Goal: Task Accomplishment & Management: Use online tool/utility

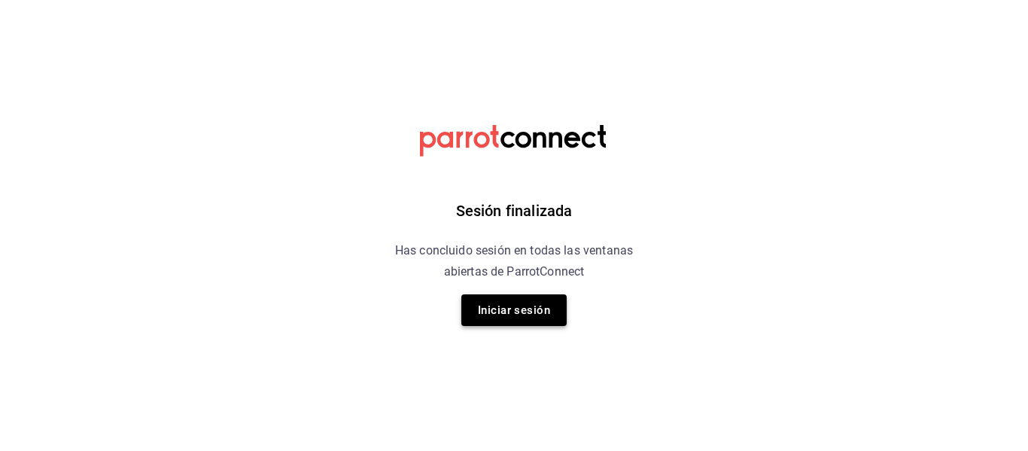
click at [528, 314] on button "Iniciar sesión" at bounding box center [513, 310] width 105 height 32
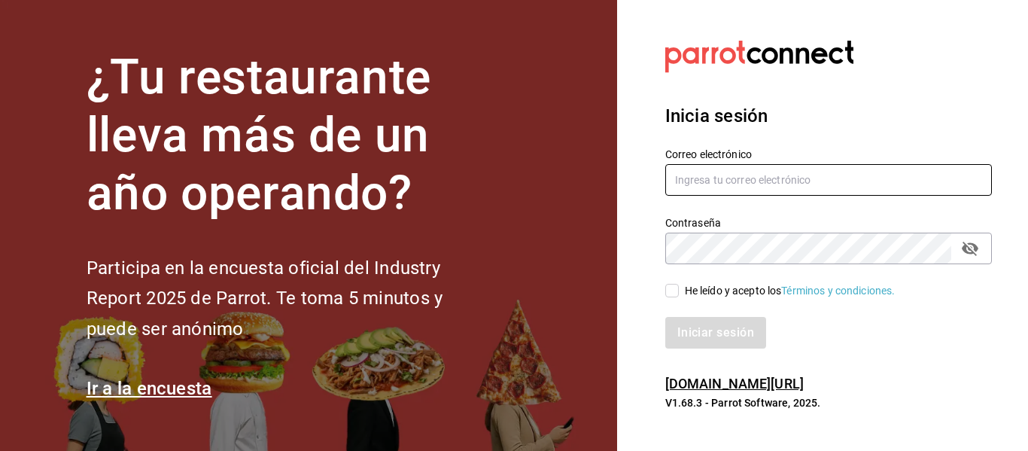
click at [743, 187] on input "text" at bounding box center [828, 180] width 327 height 32
type input "multiuser@sushiexpress.com"
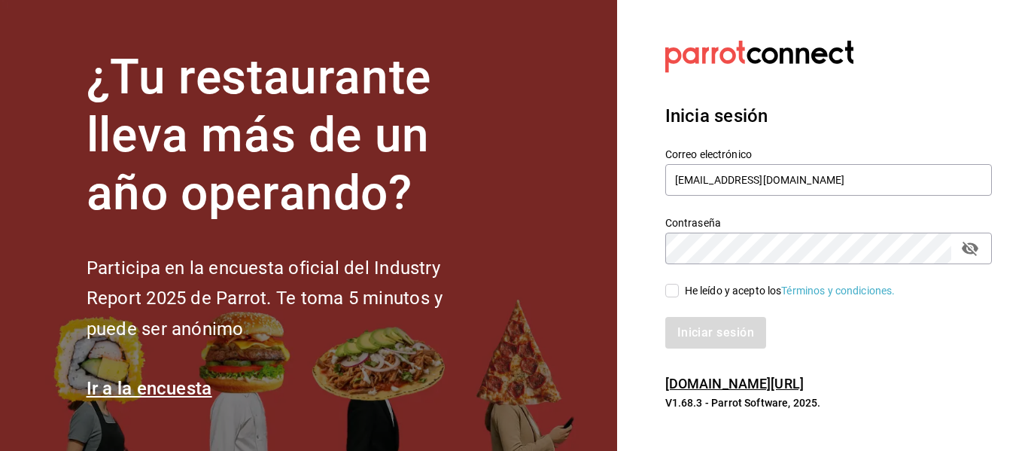
click at [665, 287] on input "He leído y acepto los Términos y condiciones." at bounding box center [672, 291] width 14 height 14
checkbox input "true"
click at [693, 335] on button "Iniciar sesión" at bounding box center [716, 333] width 102 height 32
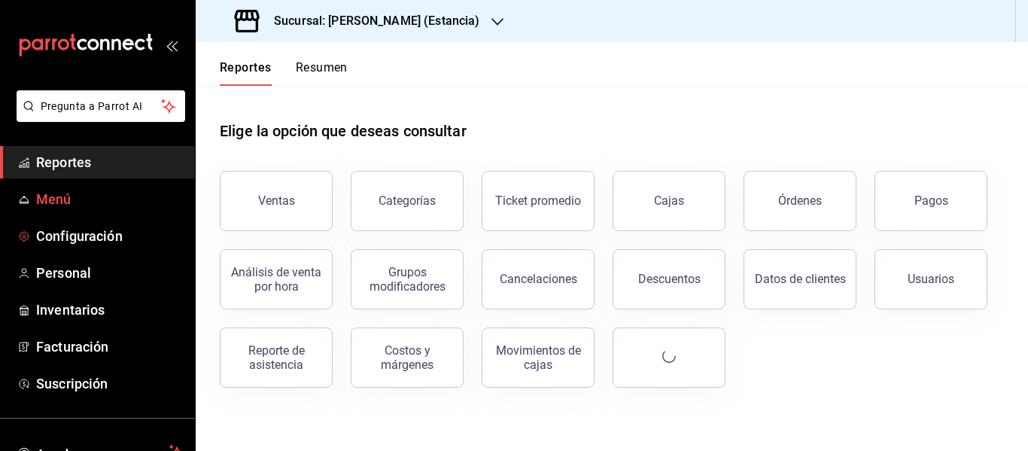
click at [65, 209] on link "Menú" at bounding box center [97, 199] width 195 height 32
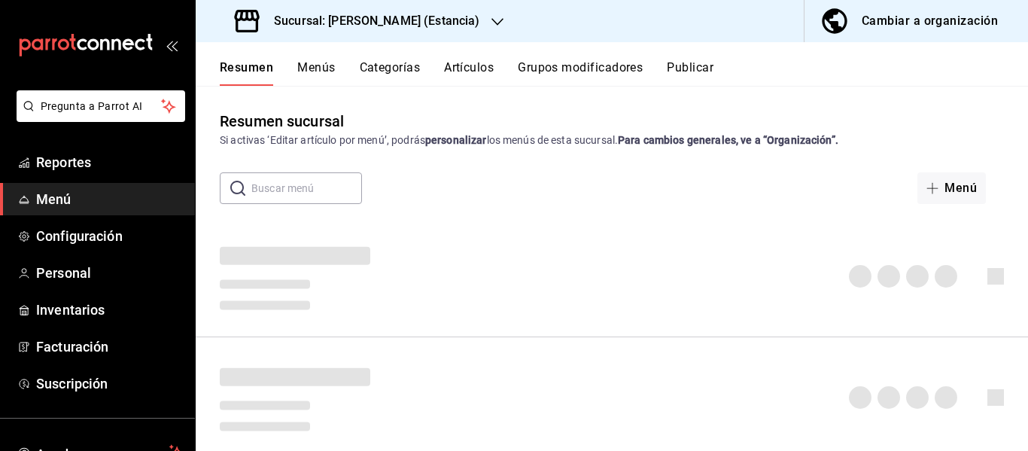
click at [391, 20] on h3 "Sucursal: [PERSON_NAME] (Estancia)" at bounding box center [370, 21] width 217 height 18
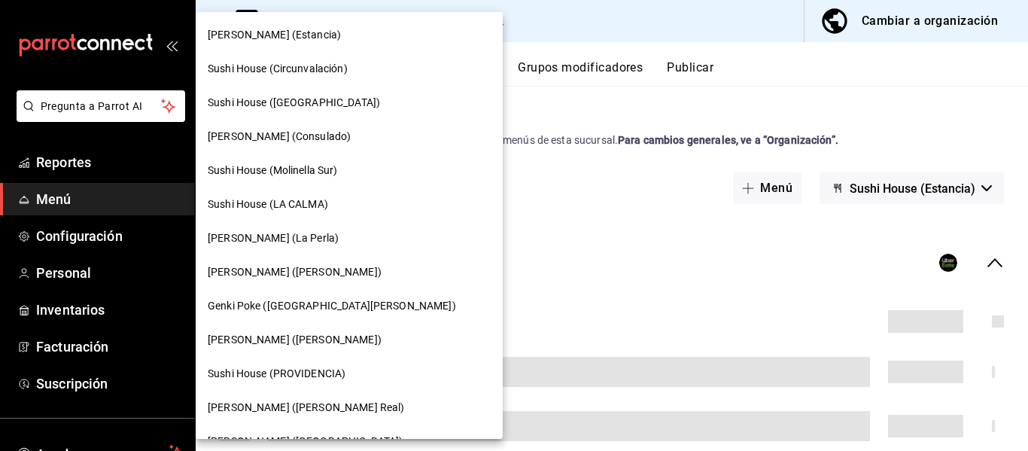
click at [293, 363] on nav "Genki Poke (Estancia) [GEOGRAPHIC_DATA] (Circunvalación) [GEOGRAPHIC_DATA] ([GE…" at bounding box center [349, 323] width 307 height 622
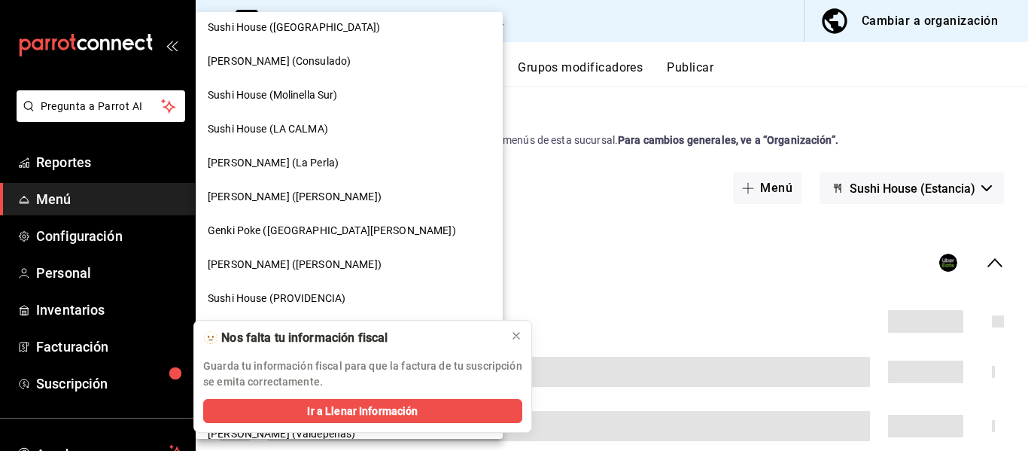
click at [315, 287] on div "Sushi House (PROVIDENCIA)" at bounding box center [349, 298] width 307 height 34
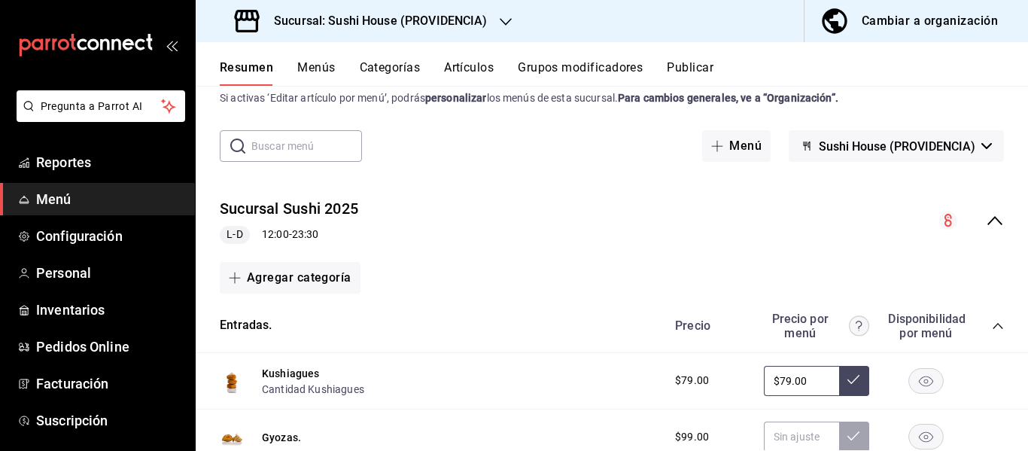
scroll to position [0, 0]
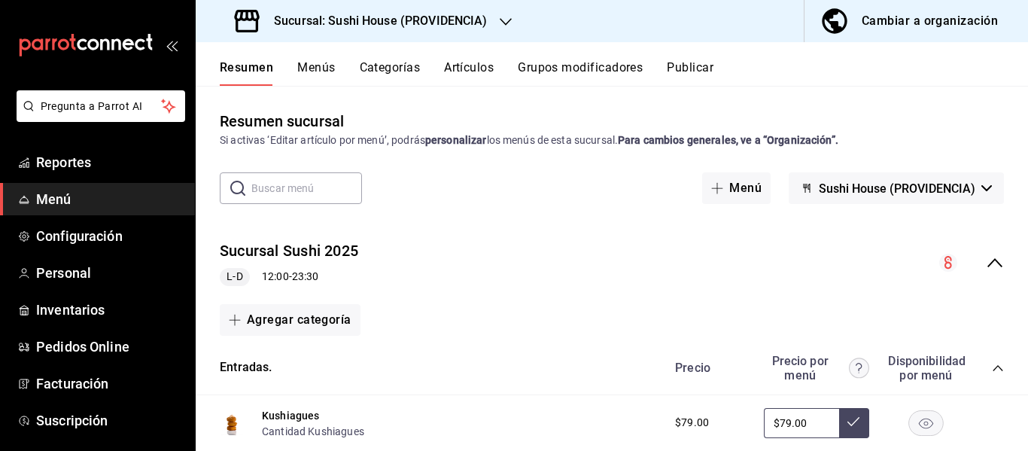
click at [885, 200] on button "Sushi House (PROVIDENCIA)" at bounding box center [896, 188] width 215 height 32
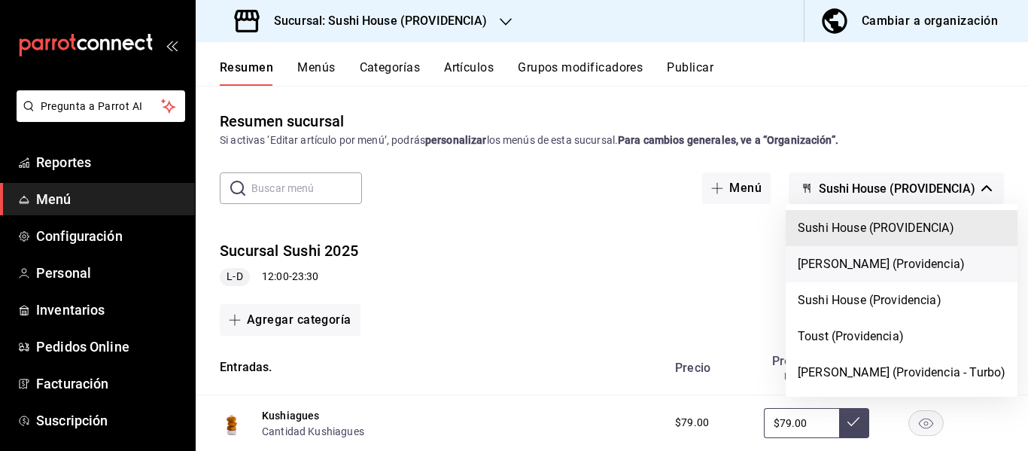
click at [872, 266] on li "[PERSON_NAME] (Providencia)" at bounding box center [902, 264] width 232 height 36
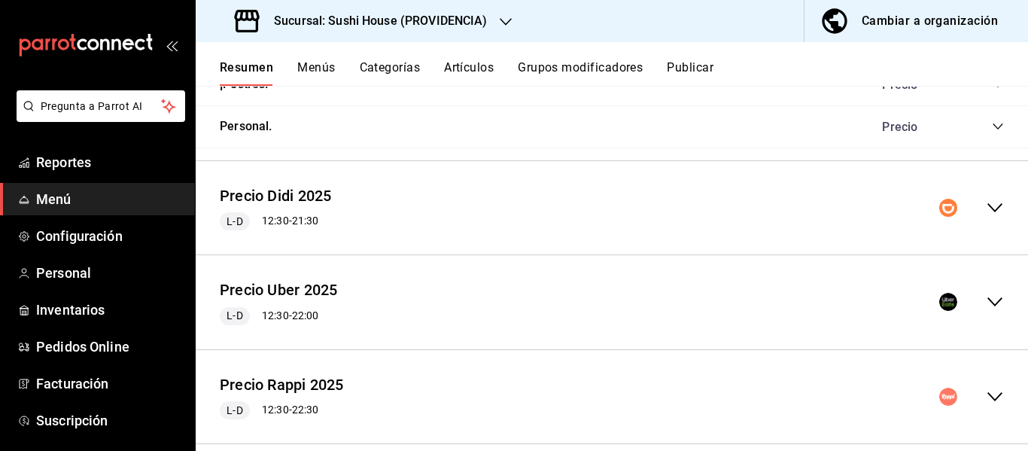
scroll to position [1051, 0]
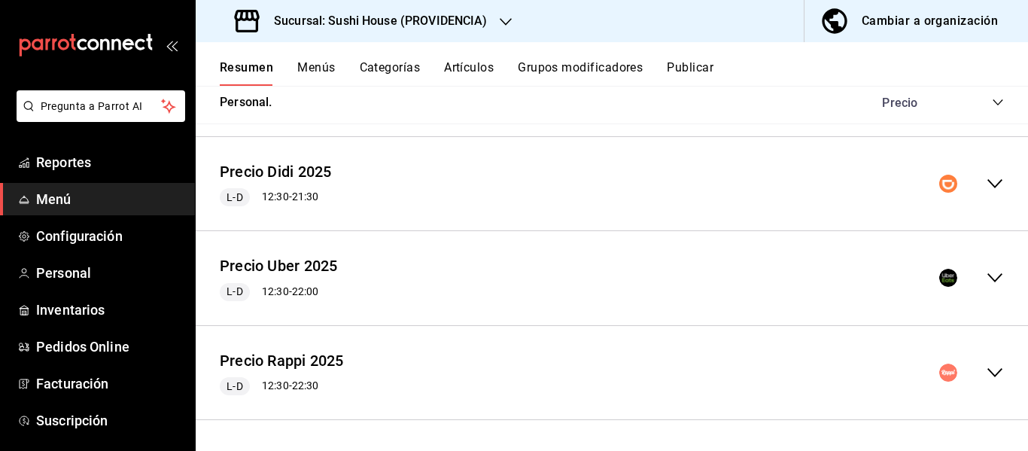
click at [986, 376] on icon "collapse-menu-row" at bounding box center [995, 372] width 18 height 18
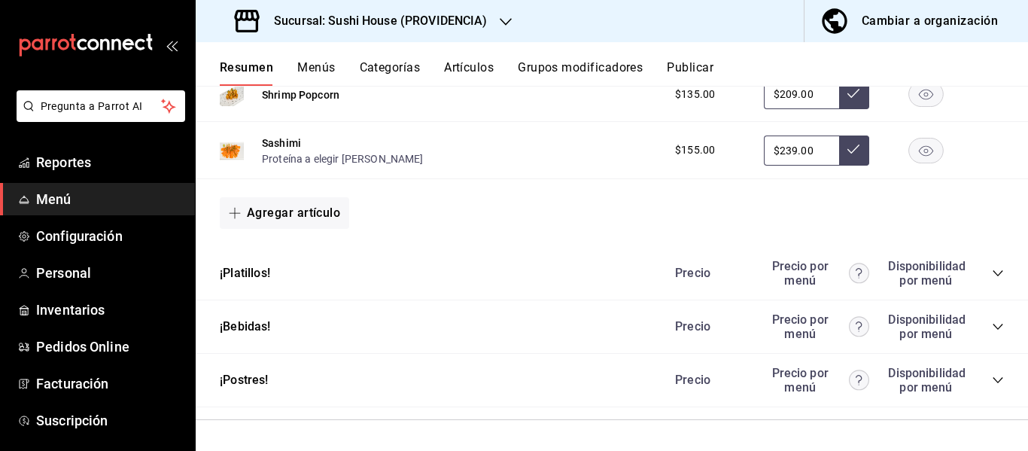
scroll to position [1897, 0]
click at [980, 270] on div "Precio Precio por menú Disponibilidad por menú" at bounding box center [832, 273] width 344 height 29
click at [992, 274] on icon "collapse-category-row" at bounding box center [998, 273] width 12 height 12
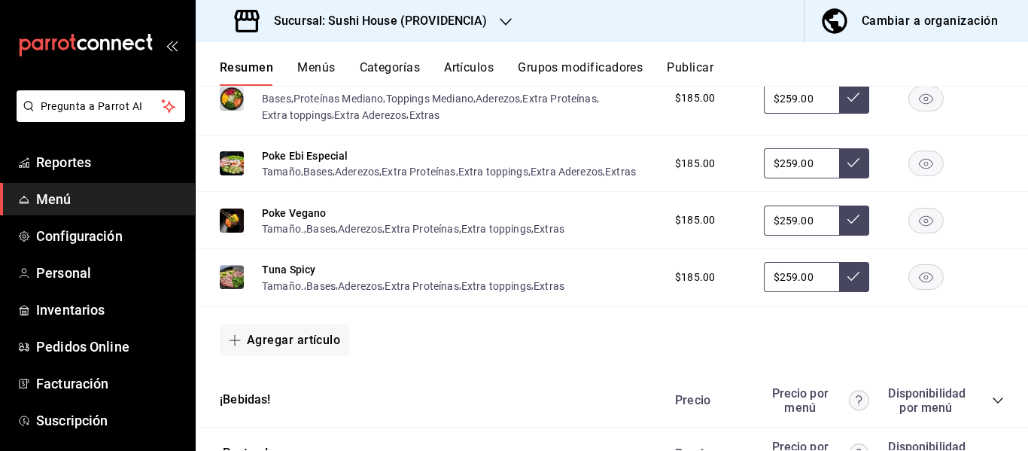
scroll to position [2282, 0]
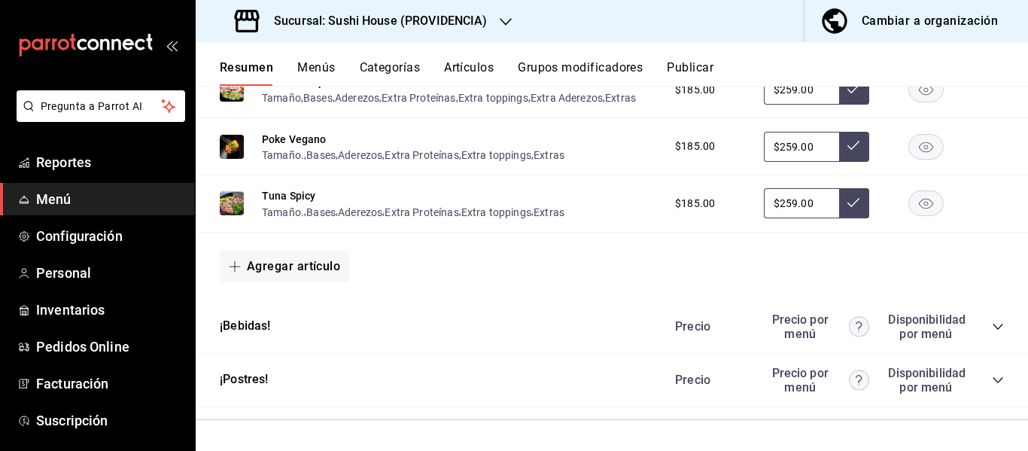
click at [992, 328] on icon "collapse-category-row" at bounding box center [998, 327] width 12 height 12
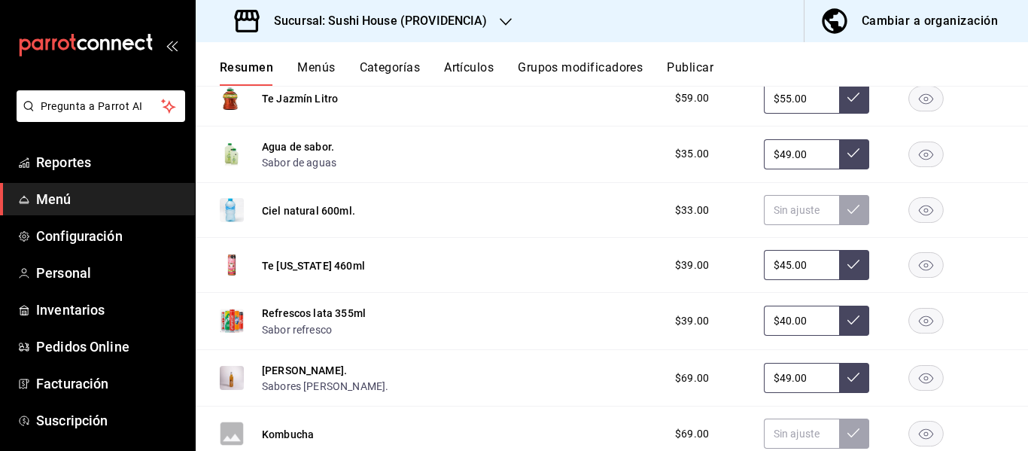
scroll to position [2733, 0]
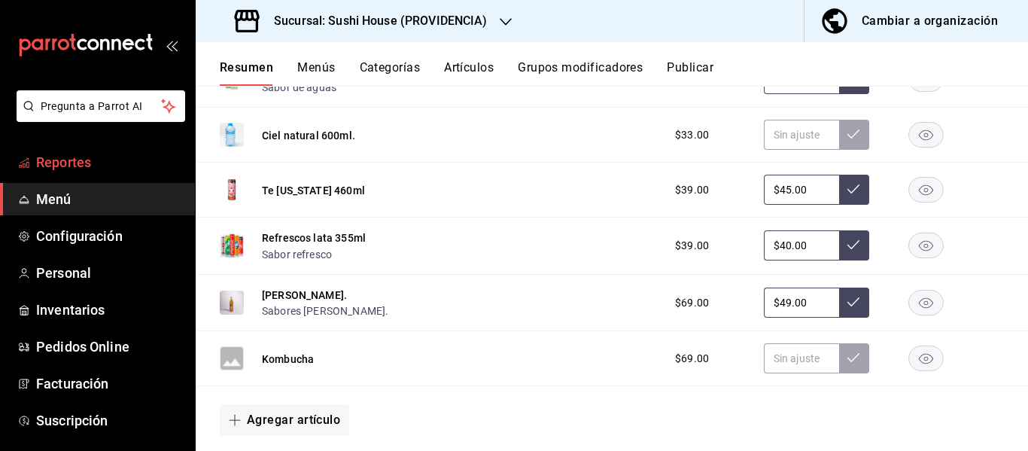
click at [86, 160] on span "Reportes" at bounding box center [109, 162] width 147 height 20
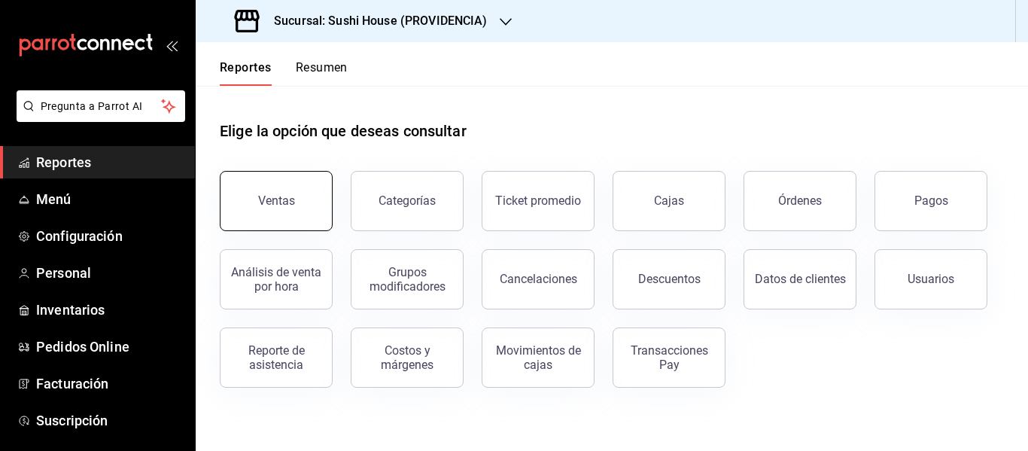
click at [284, 200] on div "Ventas" at bounding box center [276, 200] width 37 height 14
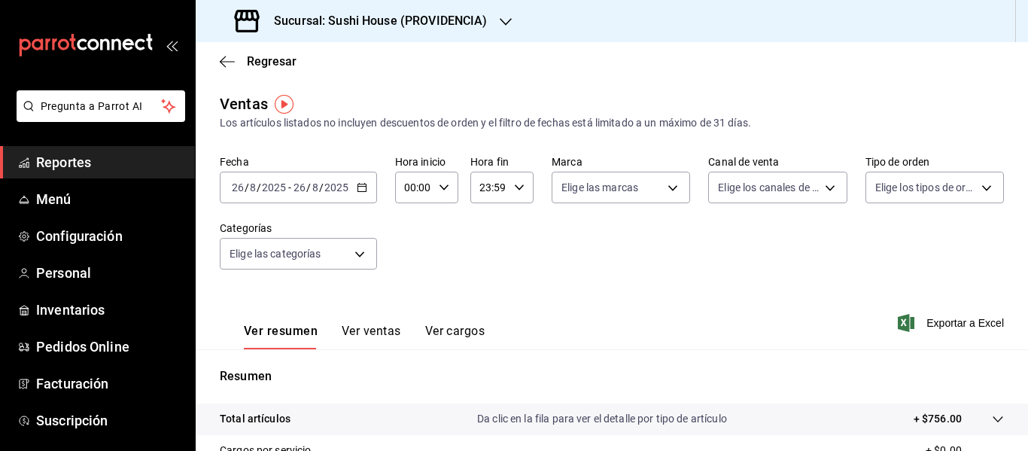
click at [312, 187] on input "8" at bounding box center [316, 187] width 8 height 12
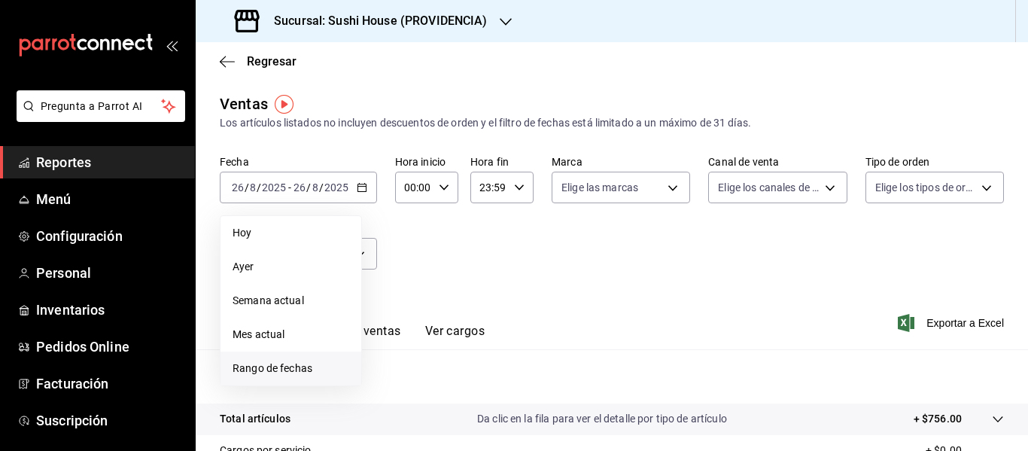
click at [291, 369] on span "Rango de fechas" at bounding box center [291, 368] width 117 height 16
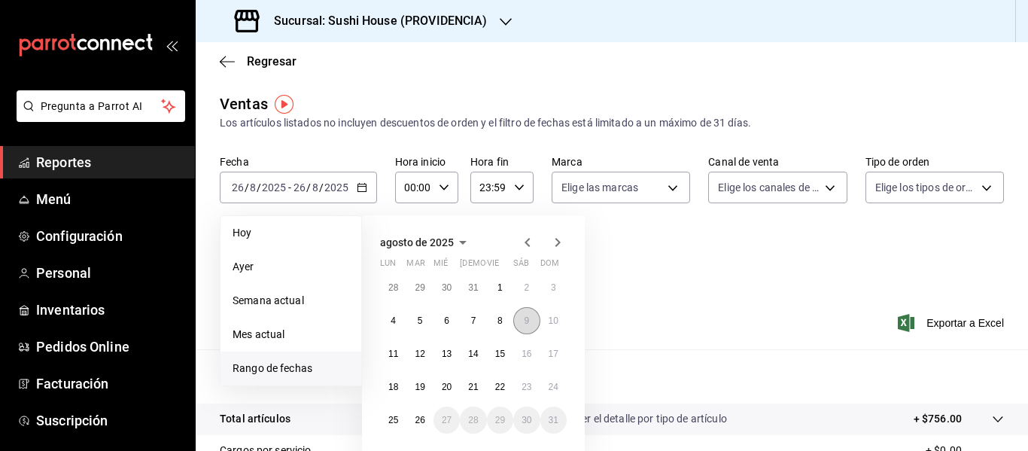
click at [521, 326] on button "9" at bounding box center [526, 320] width 26 height 27
click at [497, 355] on abbr "15" at bounding box center [500, 353] width 10 height 11
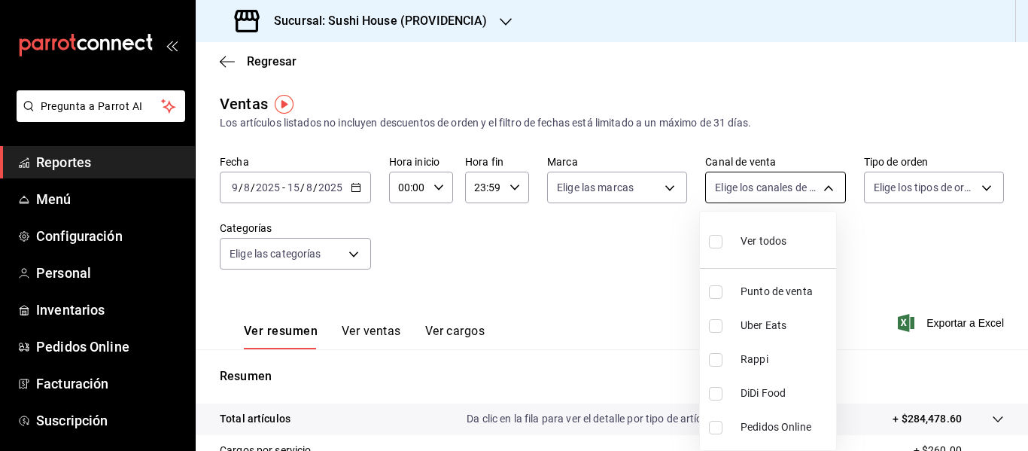
click at [740, 187] on body "Pregunta a Parrot AI Reportes Menú Configuración Personal Inventarios Pedidos O…" at bounding box center [514, 225] width 1028 height 451
click at [710, 357] on input "checkbox" at bounding box center [716, 360] width 14 height 14
checkbox input "true"
type input "RAPPI"
click at [652, 190] on div at bounding box center [514, 225] width 1028 height 451
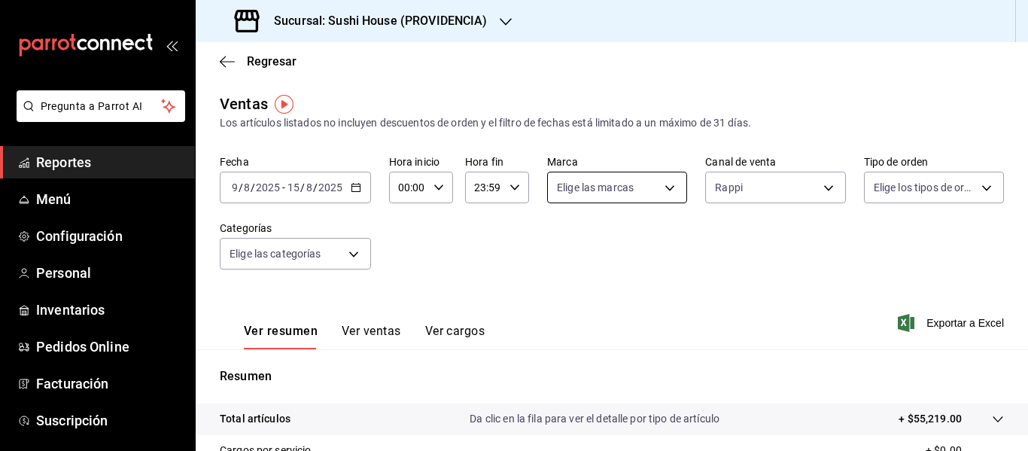
click at [616, 197] on body "Pregunta a Parrot AI Reportes Menú Configuración Personal Inventarios Pedidos O…" at bounding box center [514, 225] width 1028 height 451
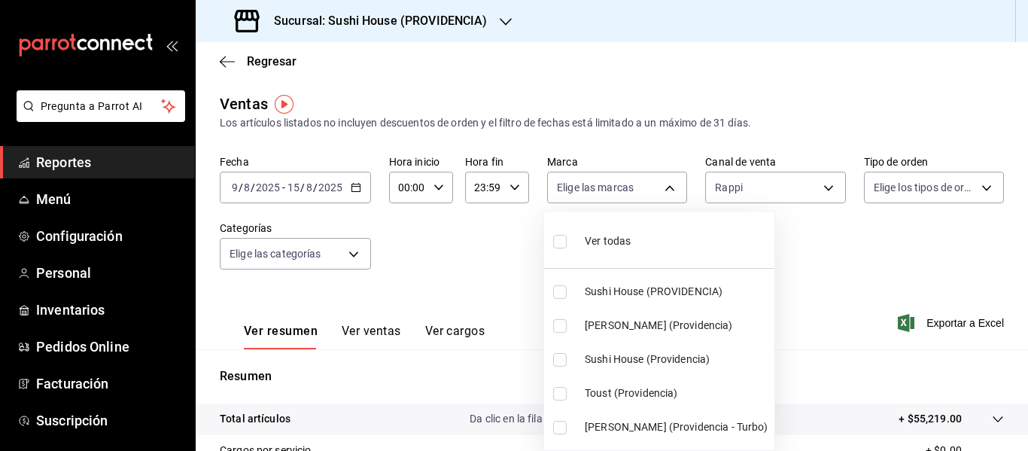
click at [560, 326] on input "checkbox" at bounding box center [560, 326] width 14 height 14
checkbox input "true"
type input "a68405d1-b9ed-4209-8cac-070605860f79"
click at [558, 430] on input "checkbox" at bounding box center [560, 428] width 14 height 14
checkbox input "true"
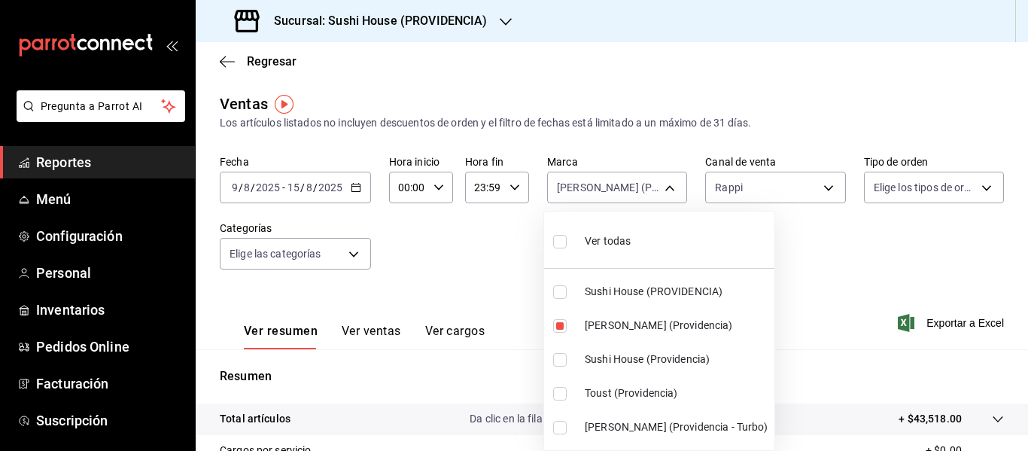
type input "a68405d1-b9ed-4209-8cac-070605860f79,d15e84b3-8363-4ee1-9a15-630b08c6c652"
click at [505, 263] on div at bounding box center [514, 225] width 1028 height 451
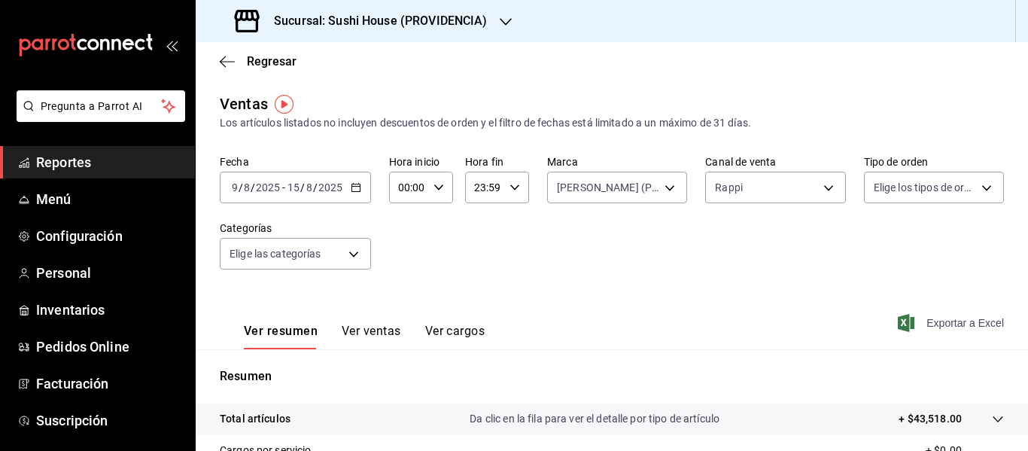
click at [955, 321] on span "Exportar a Excel" at bounding box center [952, 323] width 103 height 18
click at [313, 190] on span "/" at bounding box center [315, 187] width 5 height 12
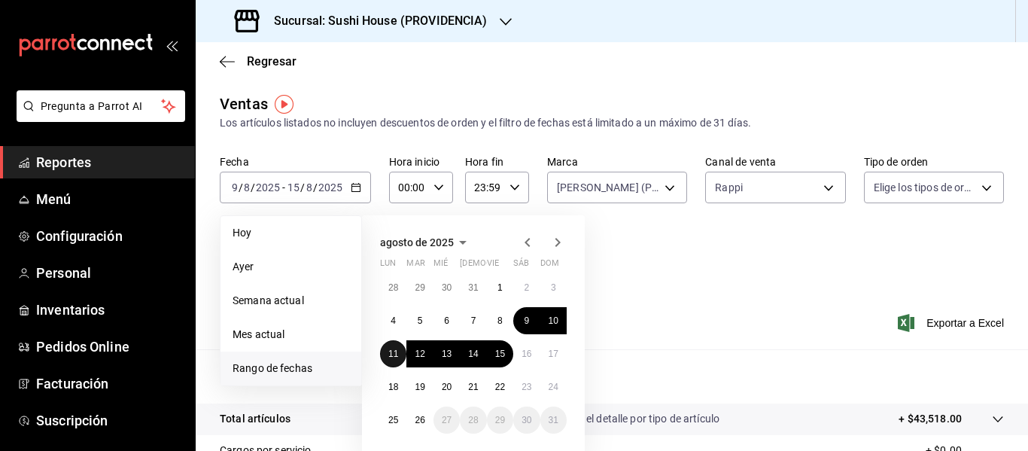
click at [390, 356] on abbr "11" at bounding box center [393, 353] width 10 height 11
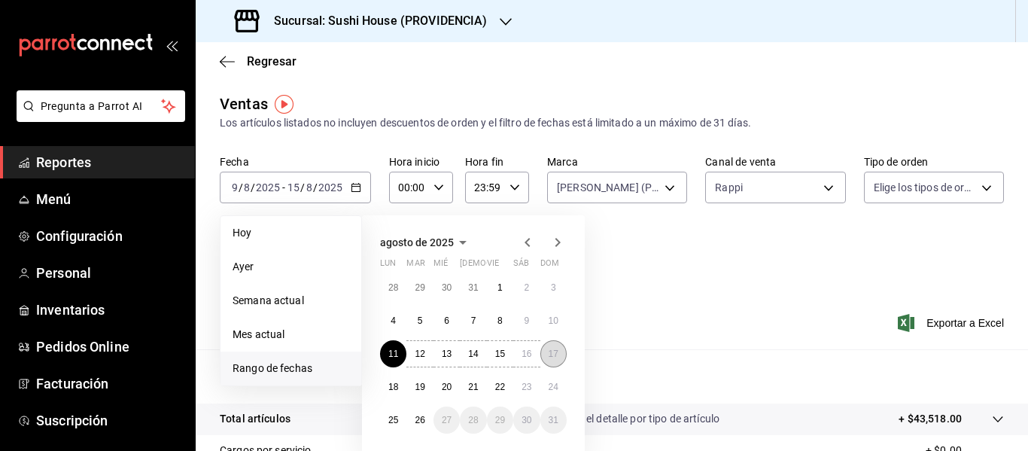
click at [554, 356] on abbr "17" at bounding box center [554, 353] width 10 height 11
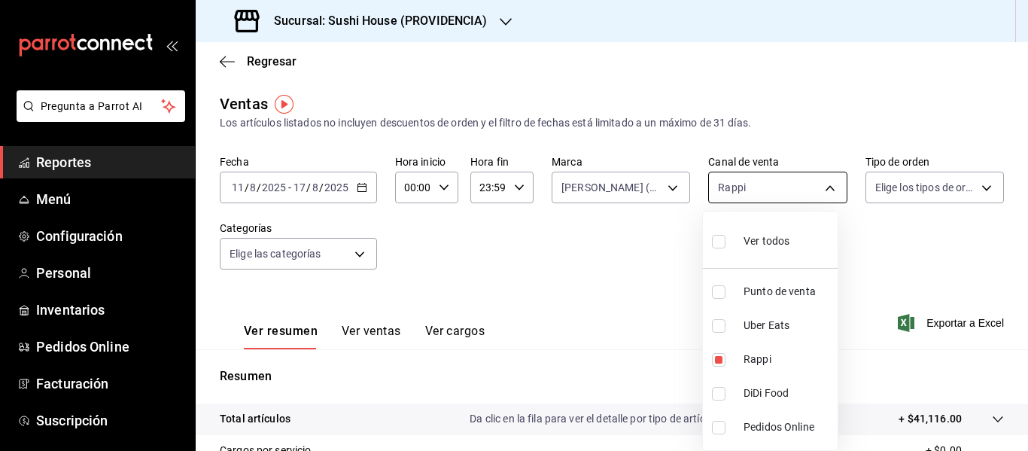
click at [734, 190] on body "Pregunta a Parrot AI Reportes Menú Configuración Personal Inventarios Pedidos O…" at bounding box center [514, 225] width 1028 height 451
click at [714, 361] on input "checkbox" at bounding box center [719, 360] width 14 height 14
checkbox input "false"
click at [718, 326] on input "checkbox" at bounding box center [719, 326] width 14 height 14
checkbox input "true"
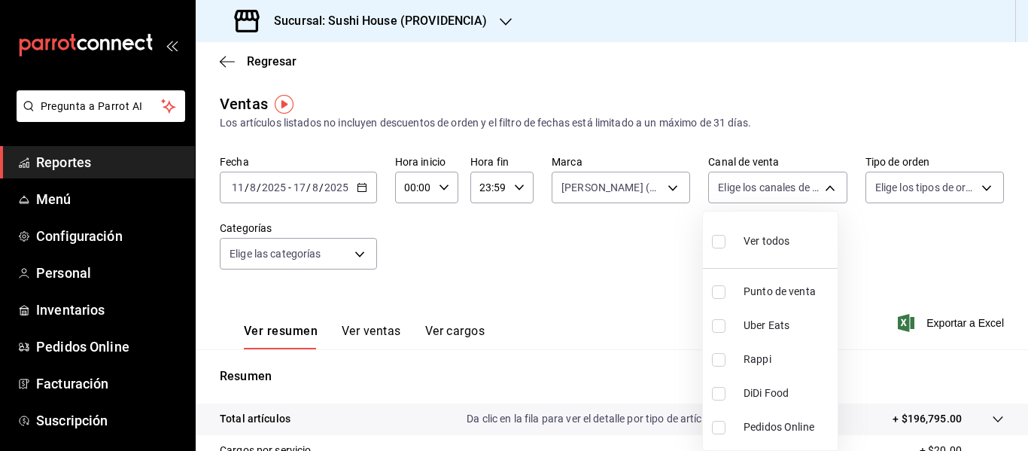
type input "UBER_EATS"
click at [661, 231] on div at bounding box center [514, 225] width 1028 height 451
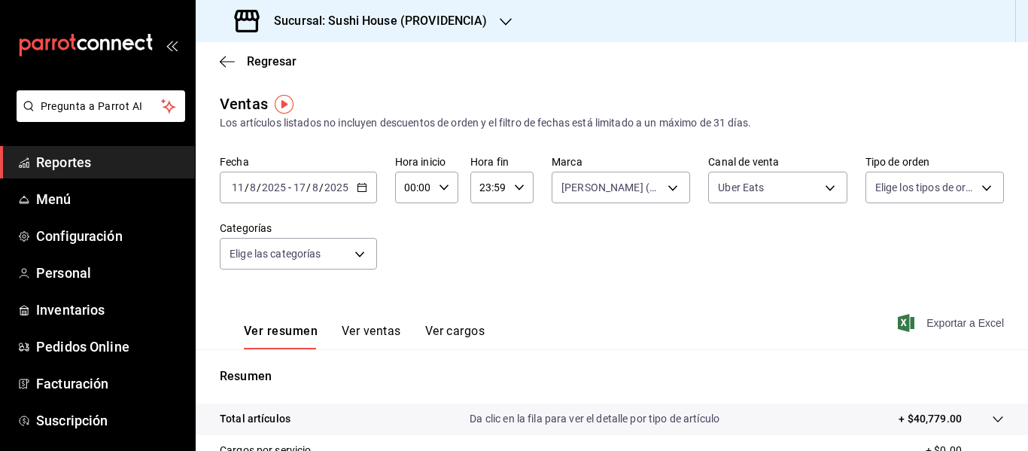
click at [962, 324] on span "Exportar a Excel" at bounding box center [952, 323] width 103 height 18
click at [47, 196] on span "Menú" at bounding box center [109, 199] width 147 height 20
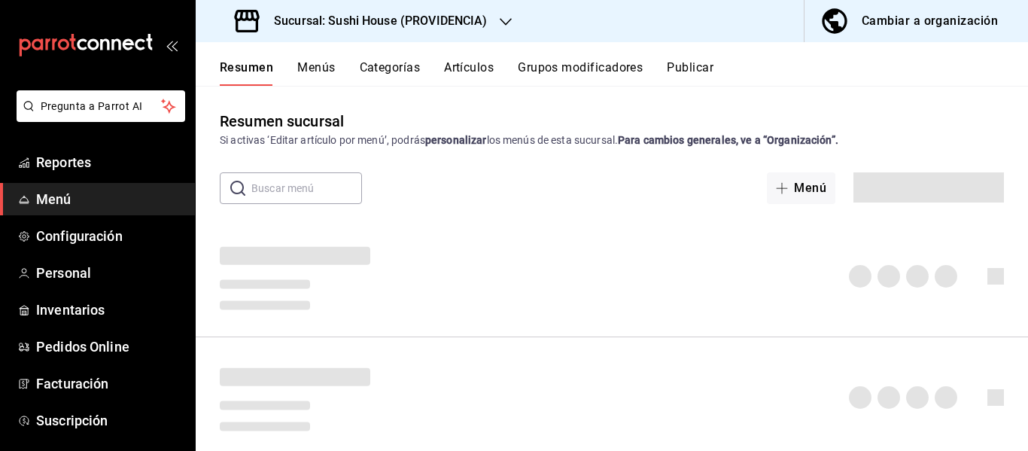
click at [316, 67] on button "Menús" at bounding box center [316, 73] width 38 height 26
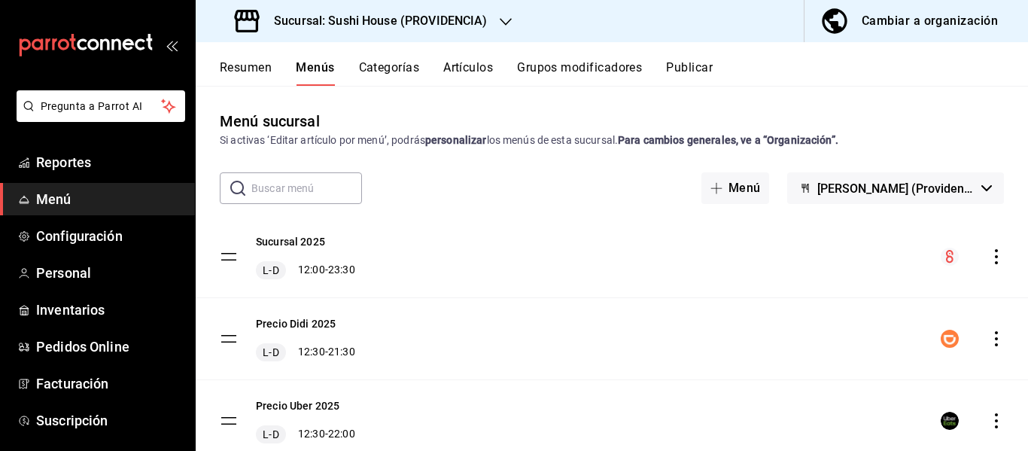
scroll to position [136, 0]
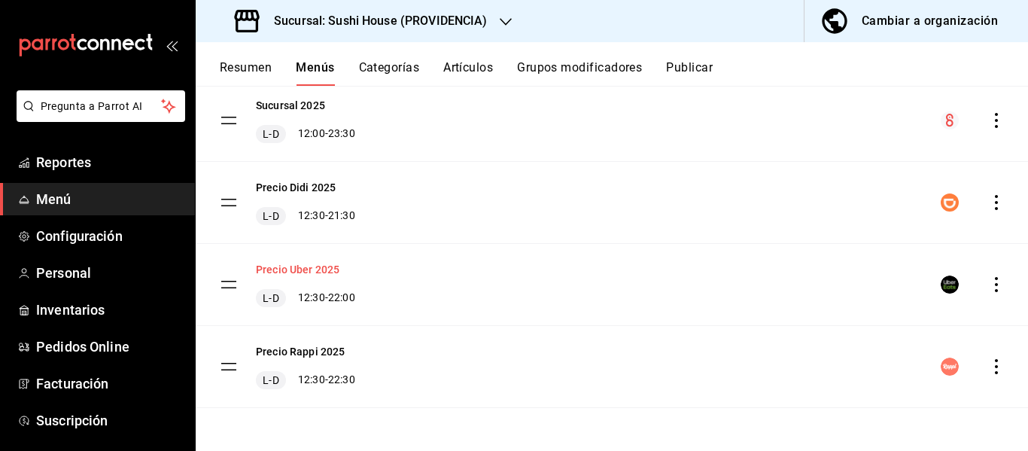
click at [304, 268] on button "Precio Uber 2025" at bounding box center [298, 269] width 84 height 15
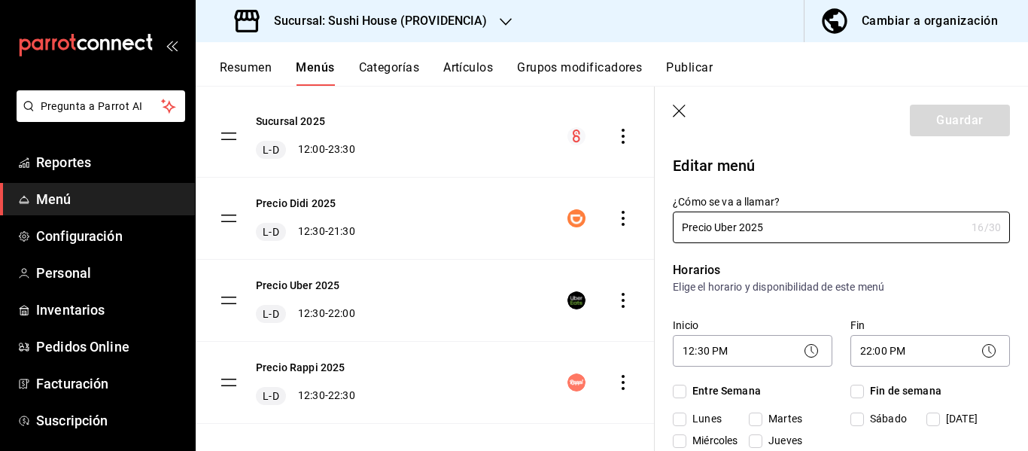
checkbox input "true"
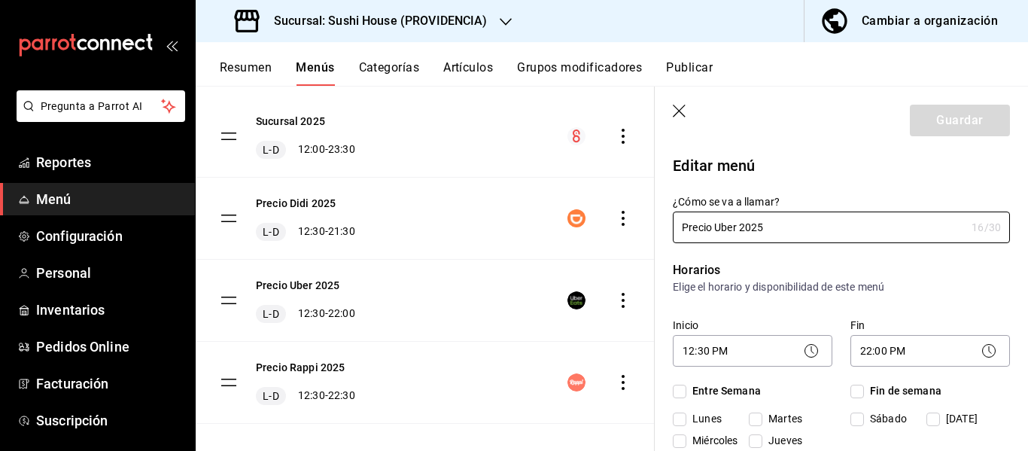
checkbox input "true"
type input "Precio Uber 2025"
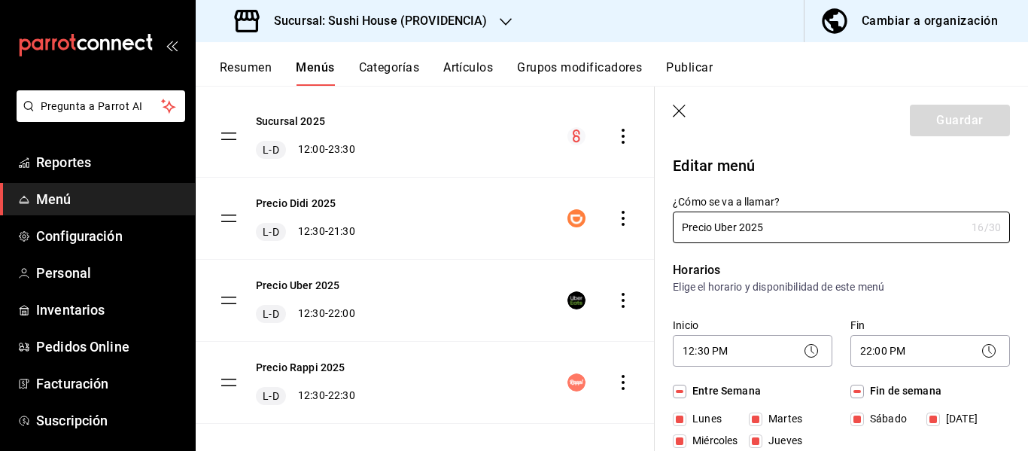
click at [686, 111] on icon "button" at bounding box center [680, 112] width 15 height 15
checkbox input "false"
type input "1756225271148"
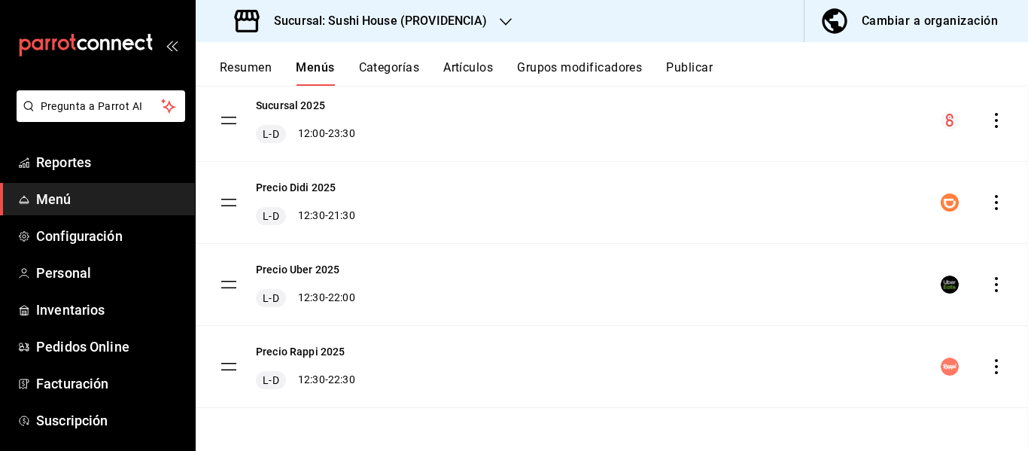
checkbox input "false"
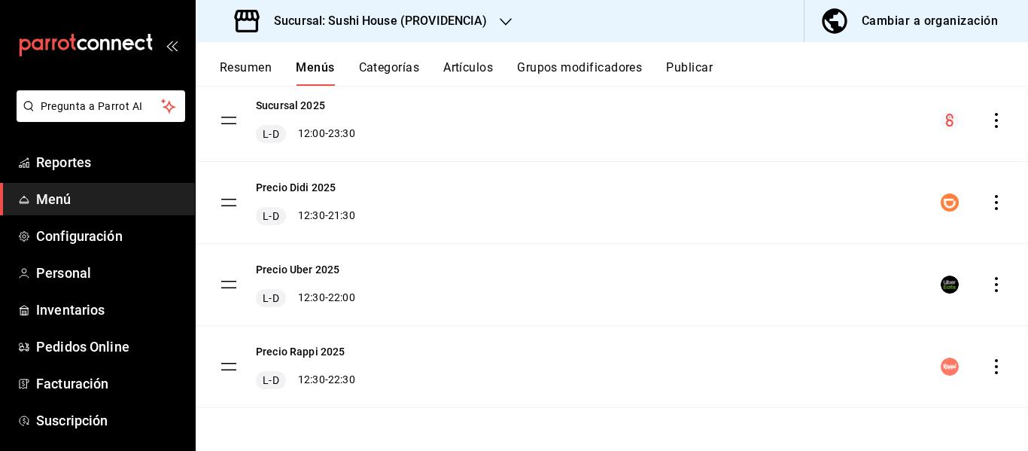
checkbox input "false"
click at [233, 70] on button "Resumen" at bounding box center [246, 73] width 52 height 26
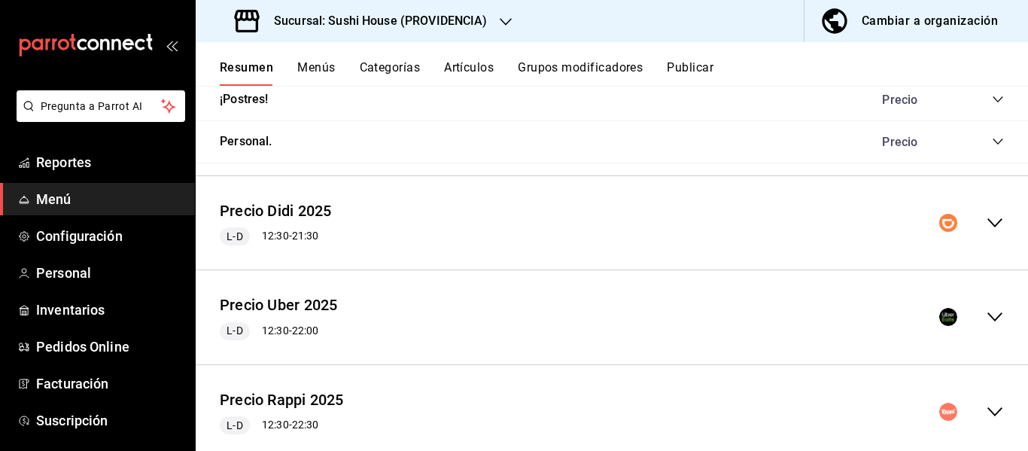
scroll to position [1051, 0]
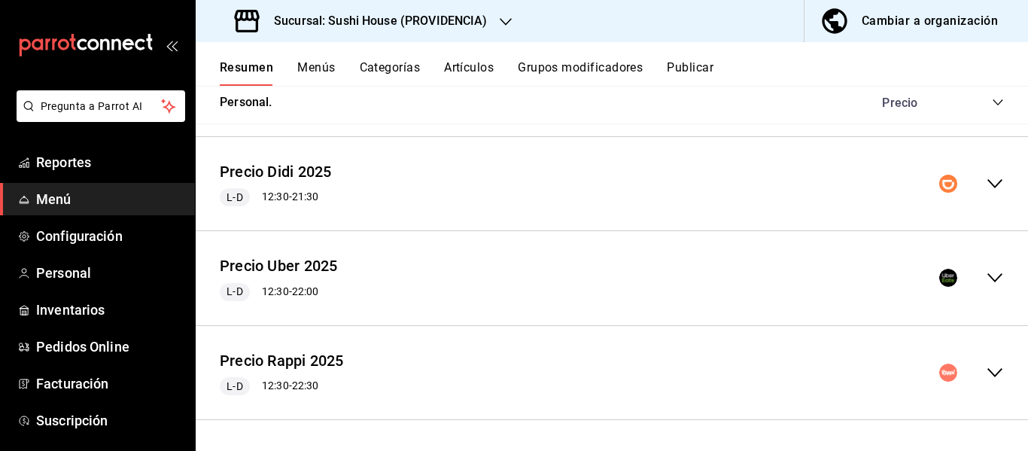
click at [986, 281] on icon "collapse-menu-row" at bounding box center [995, 278] width 18 height 18
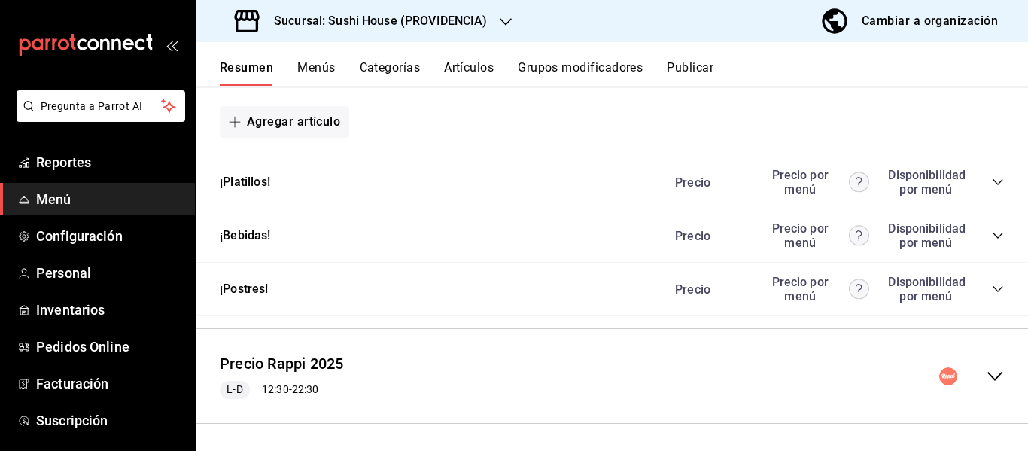
scroll to position [1879, 0]
click at [980, 193] on div "Precio Precio por menú Disponibilidad por menú" at bounding box center [832, 180] width 344 height 29
click at [992, 187] on icon "collapse-category-row" at bounding box center [998, 181] width 12 height 12
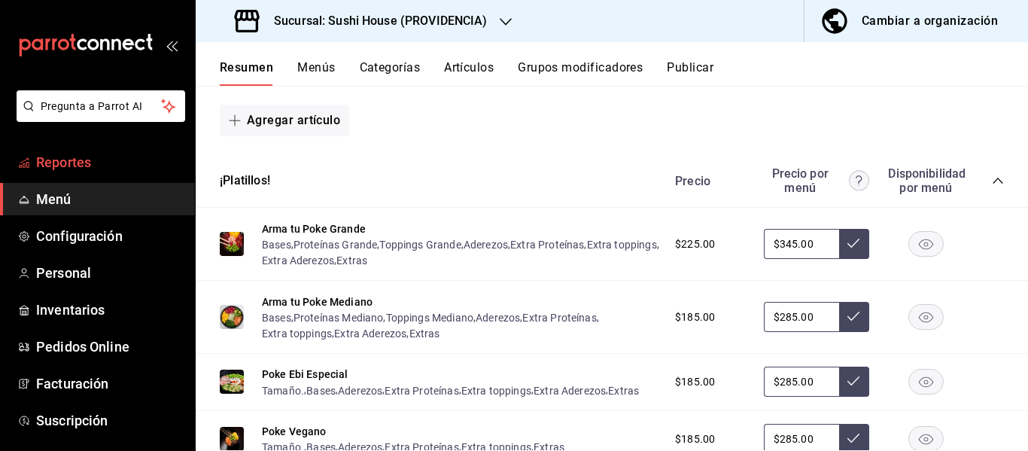
click at [54, 156] on span "Reportes" at bounding box center [109, 162] width 147 height 20
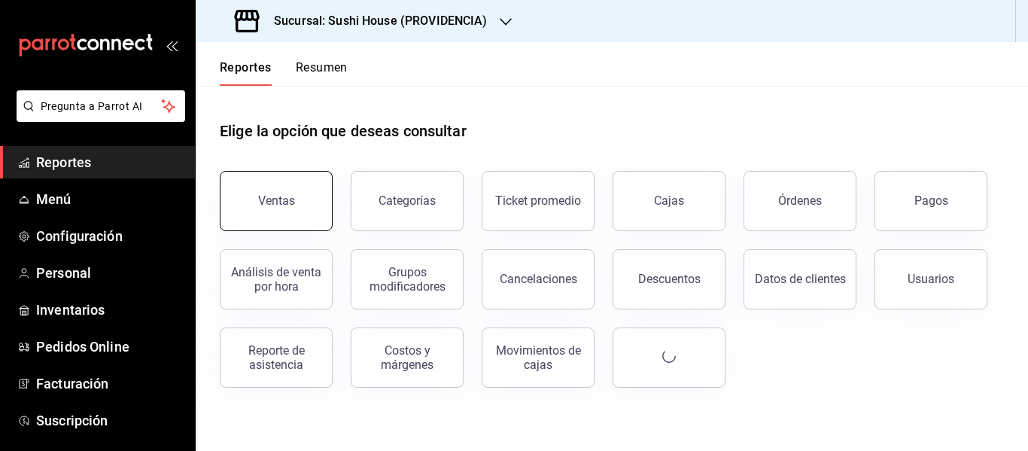
click at [266, 199] on div "Ventas" at bounding box center [276, 200] width 37 height 14
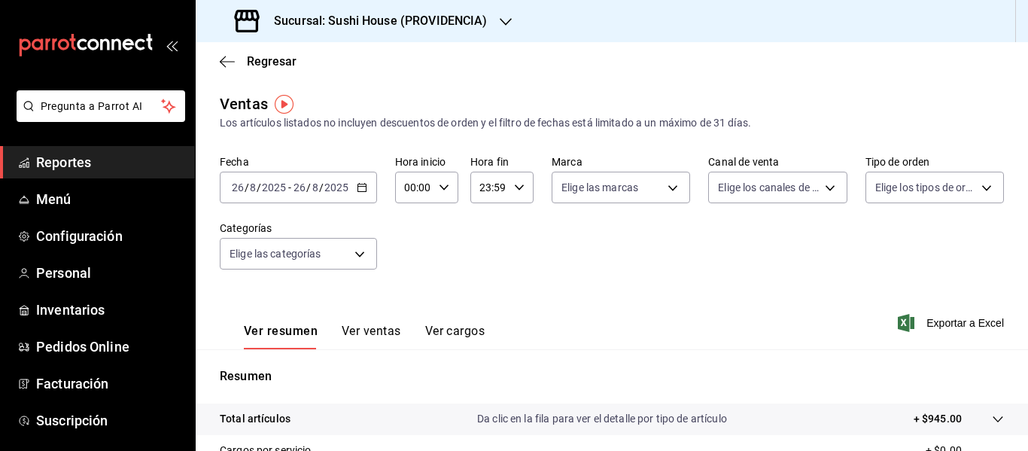
click at [321, 187] on span "/" at bounding box center [321, 187] width 5 height 12
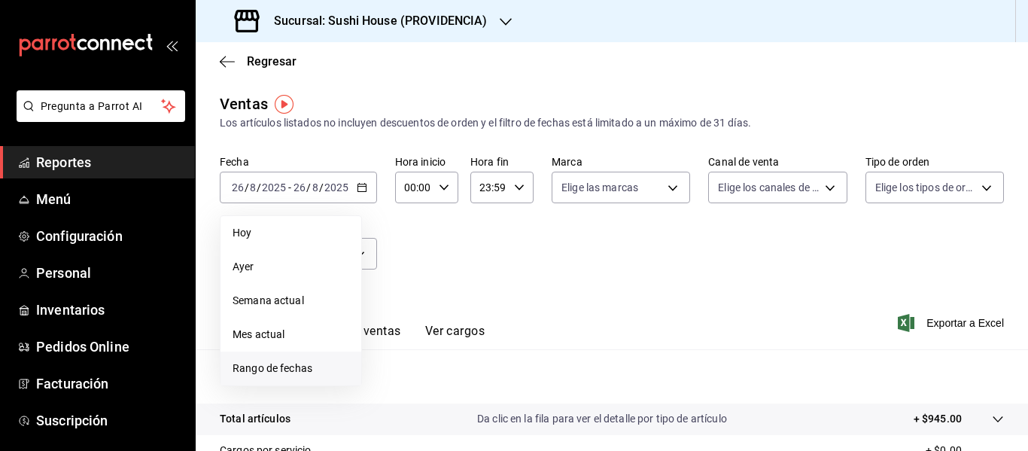
click at [291, 366] on span "Rango de fechas" at bounding box center [291, 368] width 117 height 16
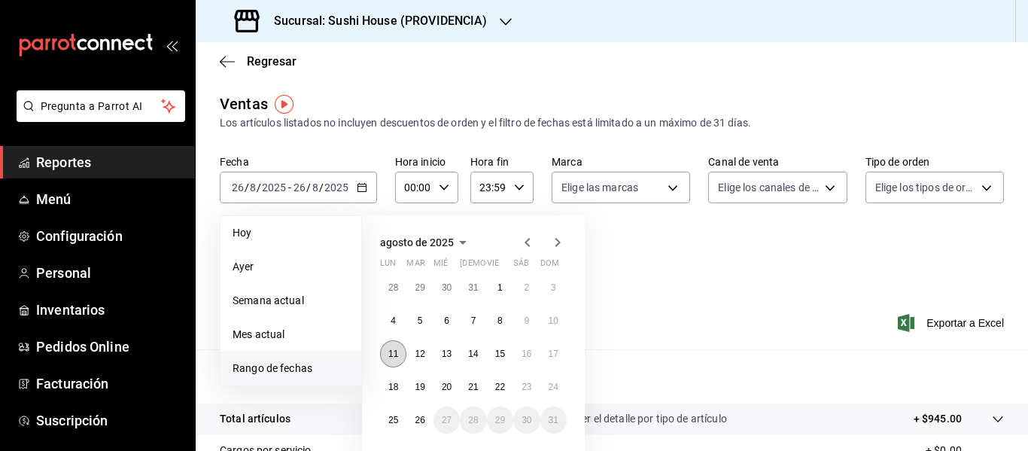
click at [394, 357] on abbr "11" at bounding box center [393, 353] width 10 height 11
click at [557, 354] on abbr "17" at bounding box center [554, 353] width 10 height 11
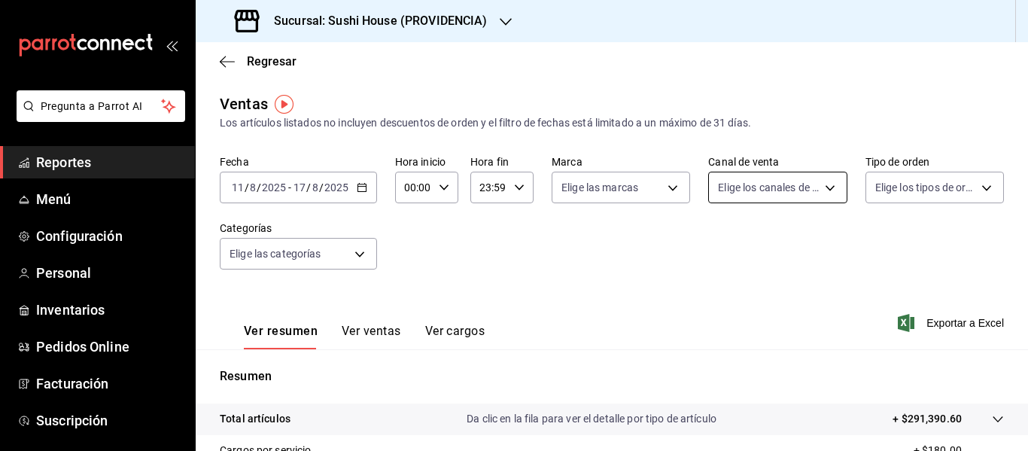
click at [734, 182] on body "Pregunta a Parrot AI Reportes Menú Configuración Personal Inventarios Pedidos O…" at bounding box center [514, 225] width 1028 height 451
click at [720, 394] on input "checkbox" at bounding box center [719, 394] width 14 height 14
checkbox input "true"
type input "DIDI_FOOD"
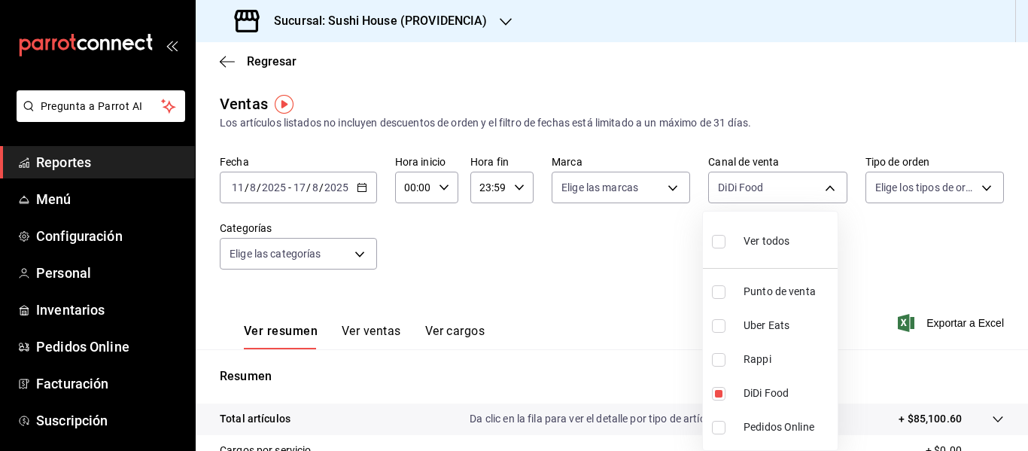
click at [617, 191] on div at bounding box center [514, 225] width 1028 height 451
click at [622, 190] on div at bounding box center [514, 225] width 1028 height 451
click at [637, 188] on body "Pregunta a Parrot AI Reportes Menú Configuración Personal Inventarios Pedidos O…" at bounding box center [514, 225] width 1028 height 451
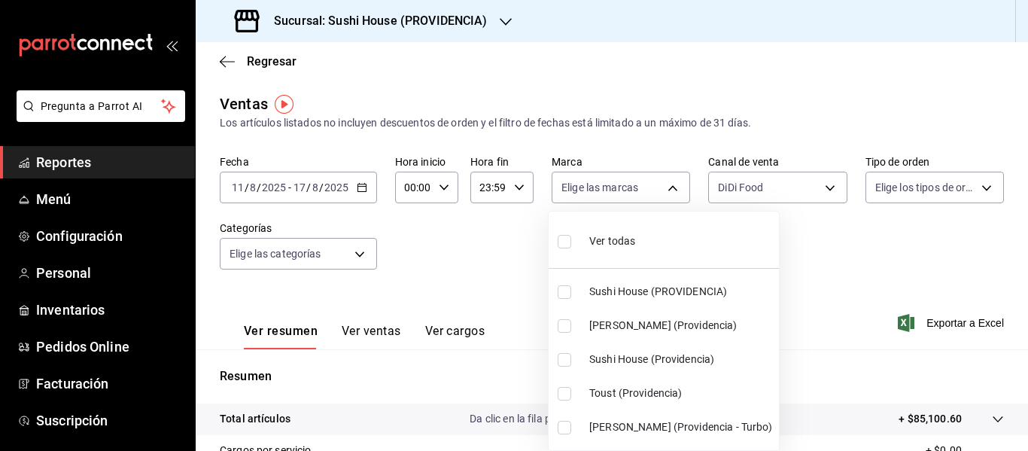
click at [822, 272] on div at bounding box center [514, 225] width 1028 height 451
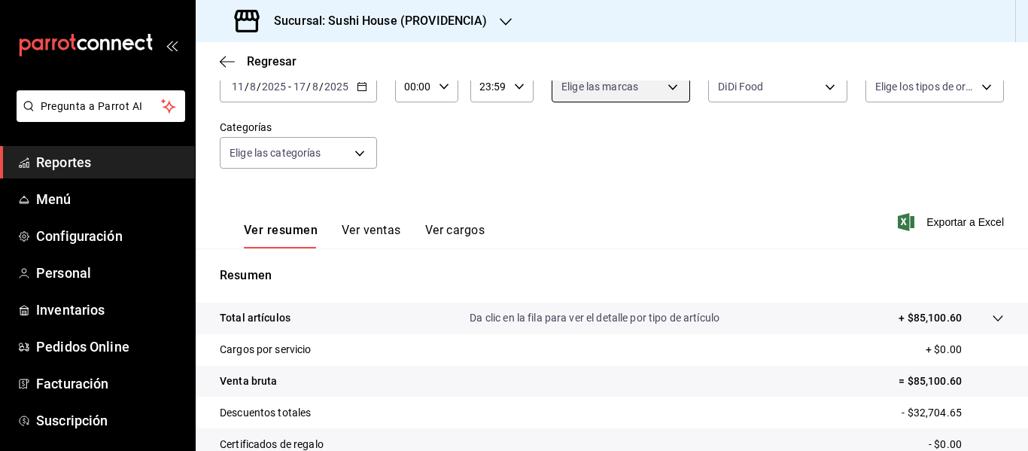
scroll to position [226, 0]
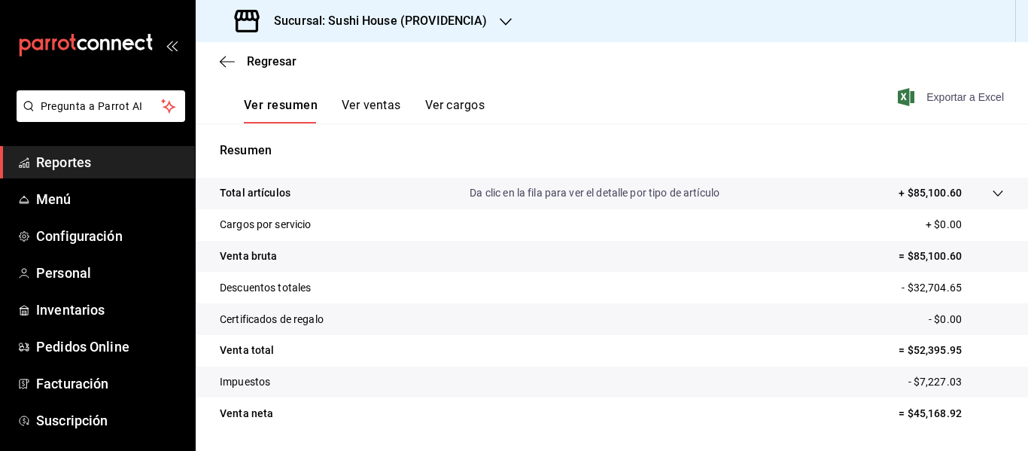
click at [959, 99] on span "Exportar a Excel" at bounding box center [952, 97] width 103 height 18
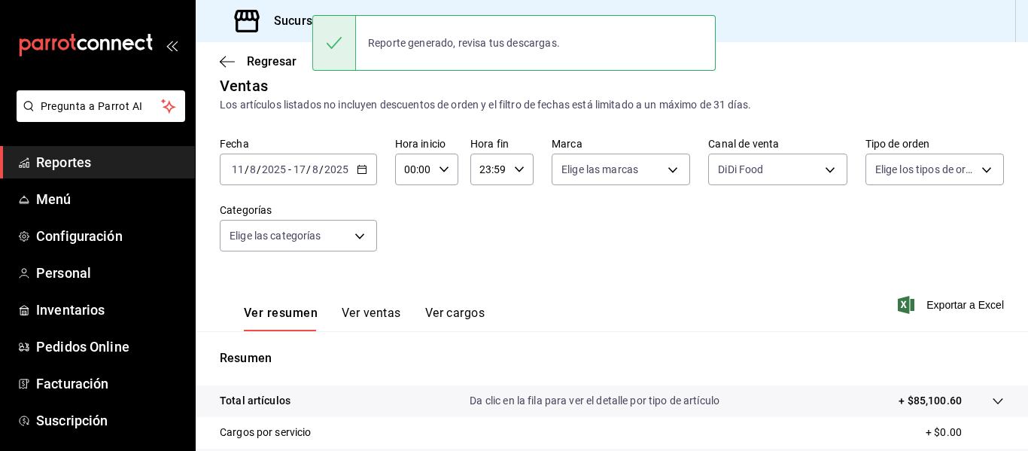
scroll to position [0, 0]
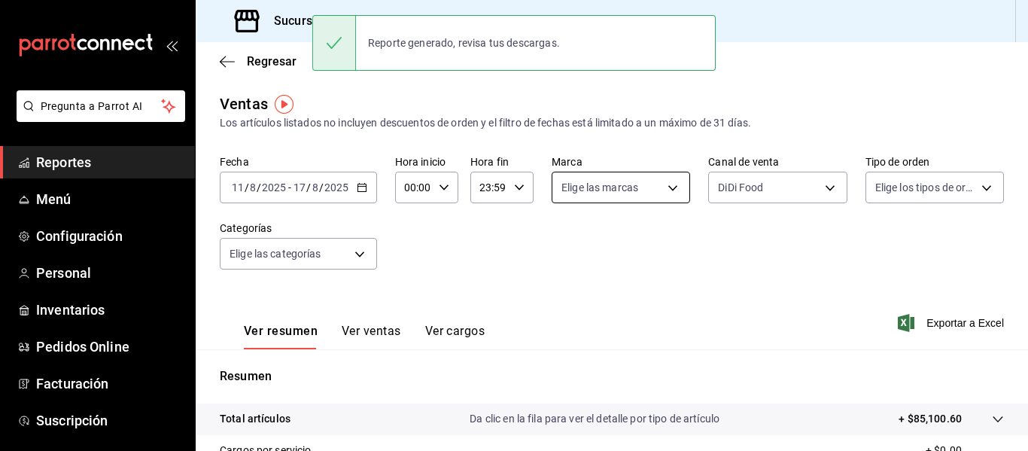
click at [622, 193] on body "Pregunta a Parrot AI Reportes Menú Configuración Personal Inventarios Pedidos O…" at bounding box center [514, 225] width 1028 height 451
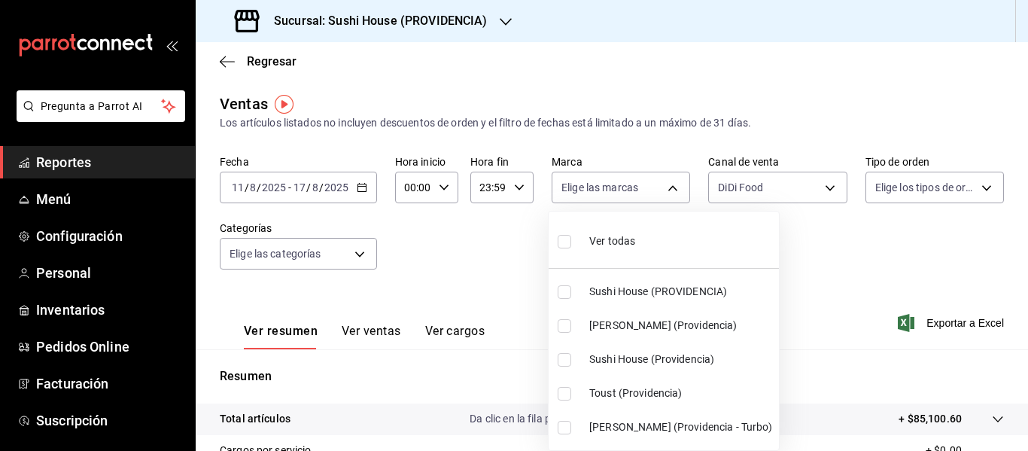
click at [561, 330] on input "checkbox" at bounding box center [565, 326] width 14 height 14
checkbox input "true"
type input "a68405d1-b9ed-4209-8cac-070605860f79"
click at [887, 275] on div at bounding box center [514, 225] width 1028 height 451
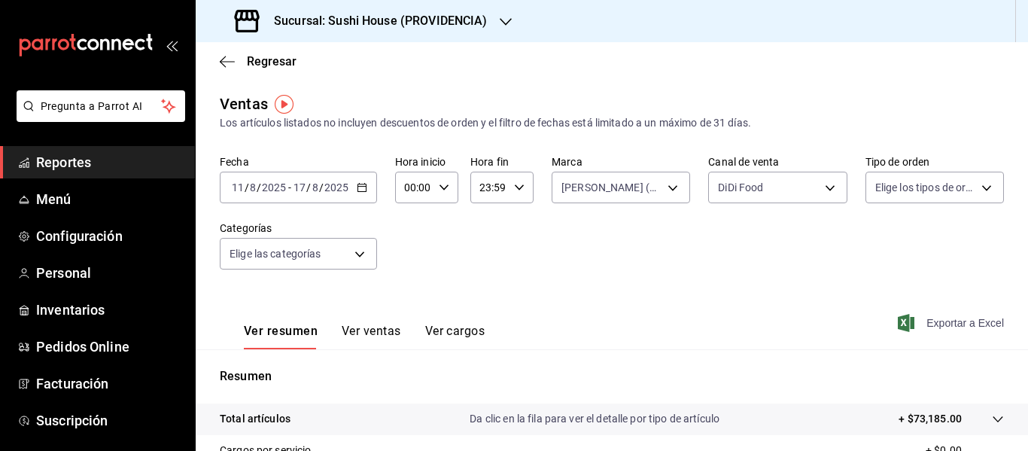
click at [950, 318] on span "Exportar a Excel" at bounding box center [952, 323] width 103 height 18
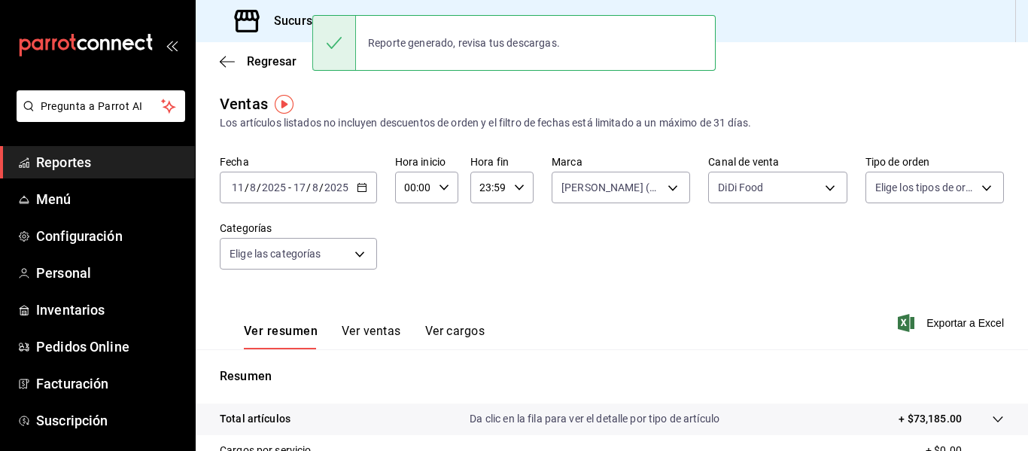
click at [322, 118] on div "Los artículos listados no incluyen descuentos de orden y el filtro de fechas es…" at bounding box center [612, 123] width 784 height 16
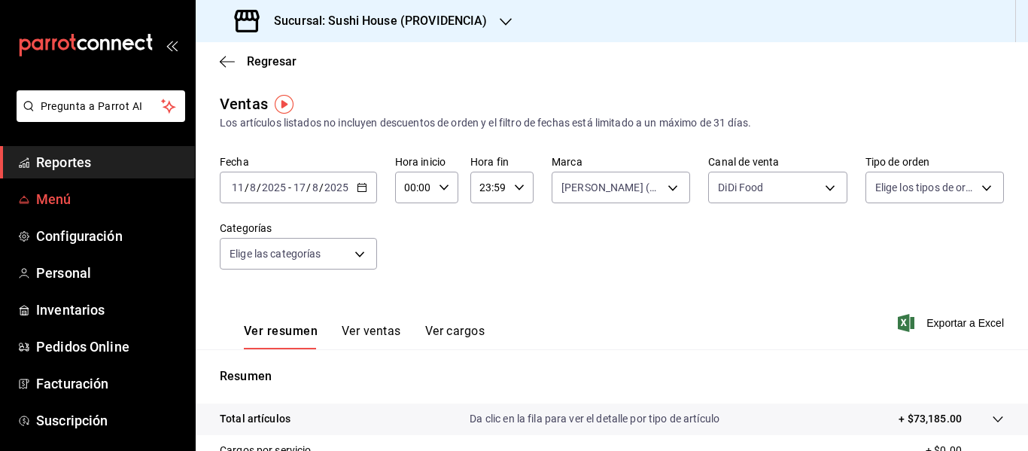
click at [65, 193] on span "Menú" at bounding box center [109, 199] width 147 height 20
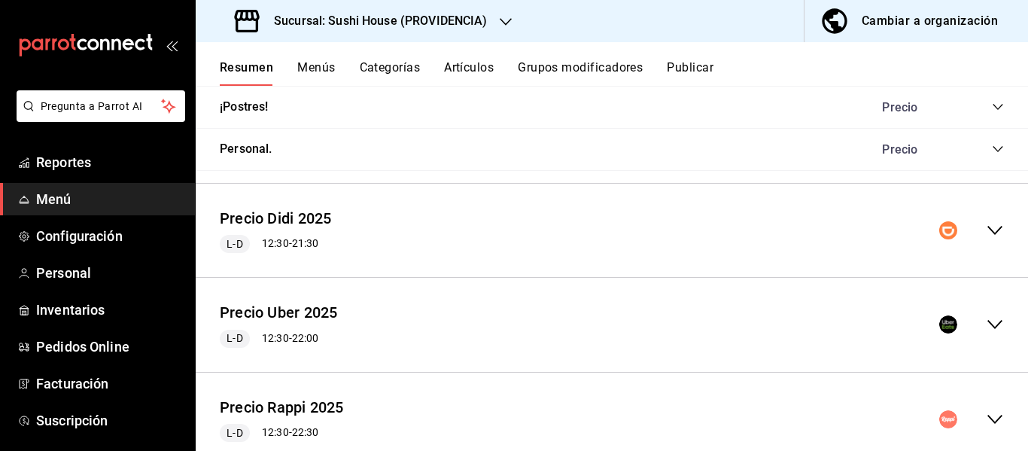
scroll to position [1051, 0]
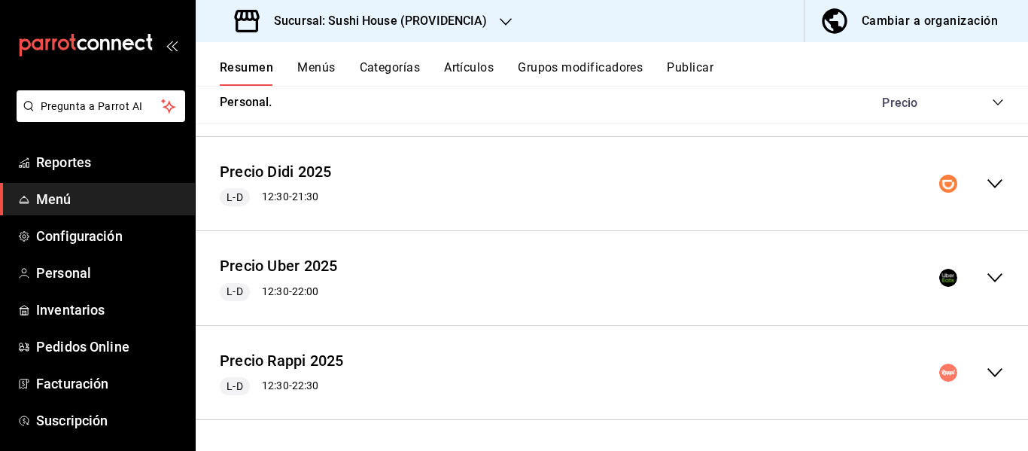
click at [987, 378] on icon "collapse-menu-row" at bounding box center [995, 372] width 18 height 18
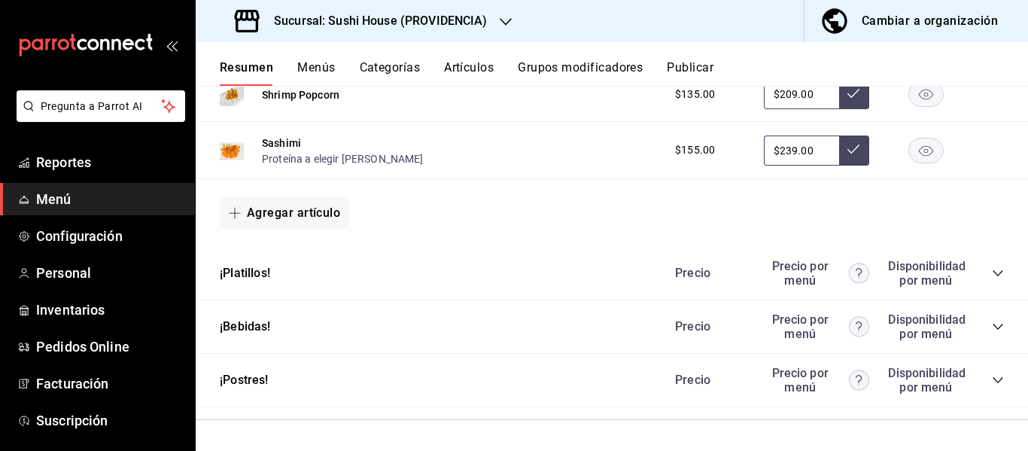
scroll to position [1897, 0]
click at [992, 277] on icon "collapse-category-row" at bounding box center [998, 273] width 12 height 12
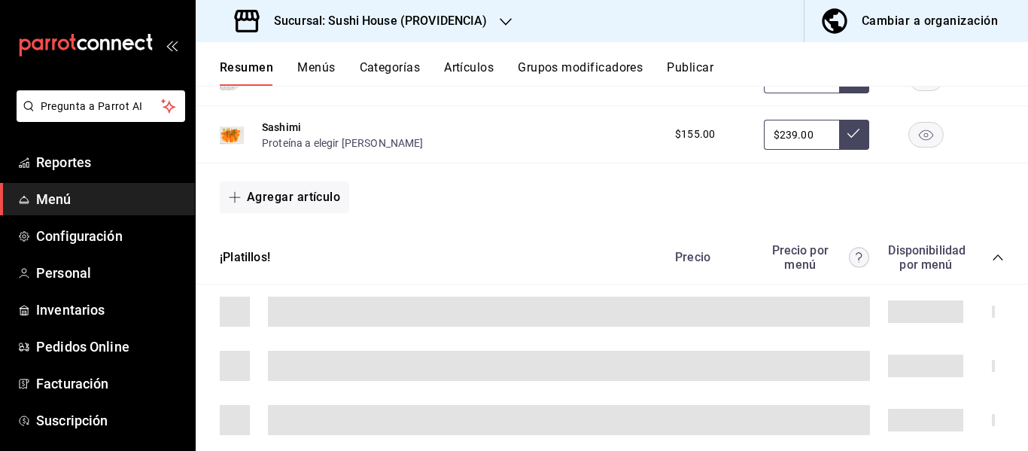
click at [992, 263] on icon "collapse-category-row" at bounding box center [998, 257] width 12 height 12
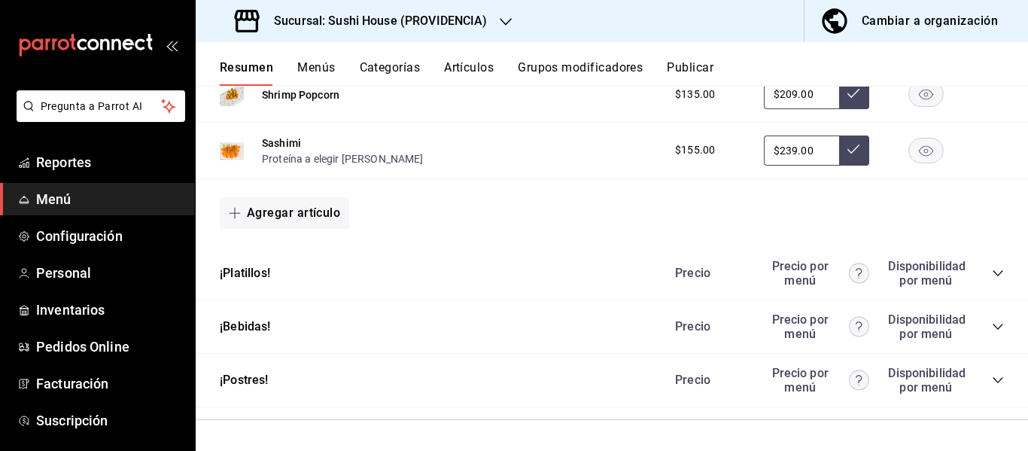
click at [992, 276] on icon "collapse-category-row" at bounding box center [998, 273] width 12 height 12
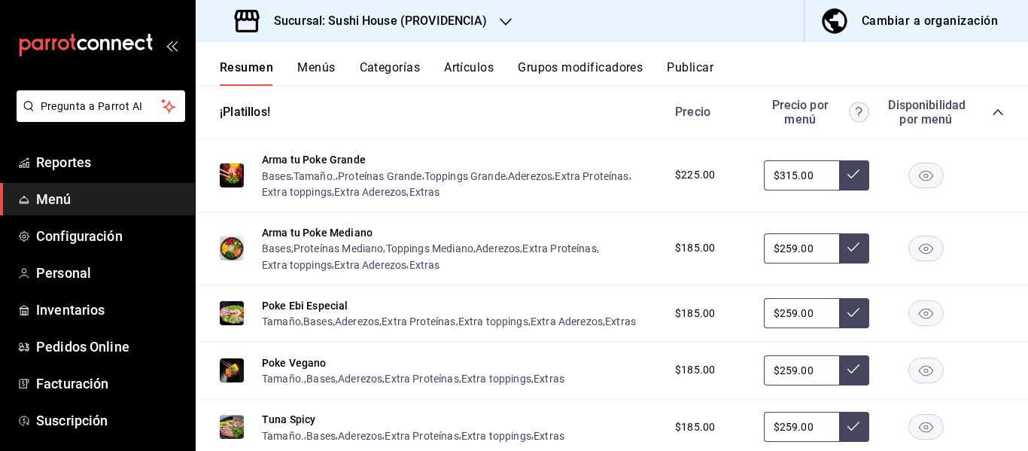
scroll to position [2048, 0]
